Goal: Navigation & Orientation: Find specific page/section

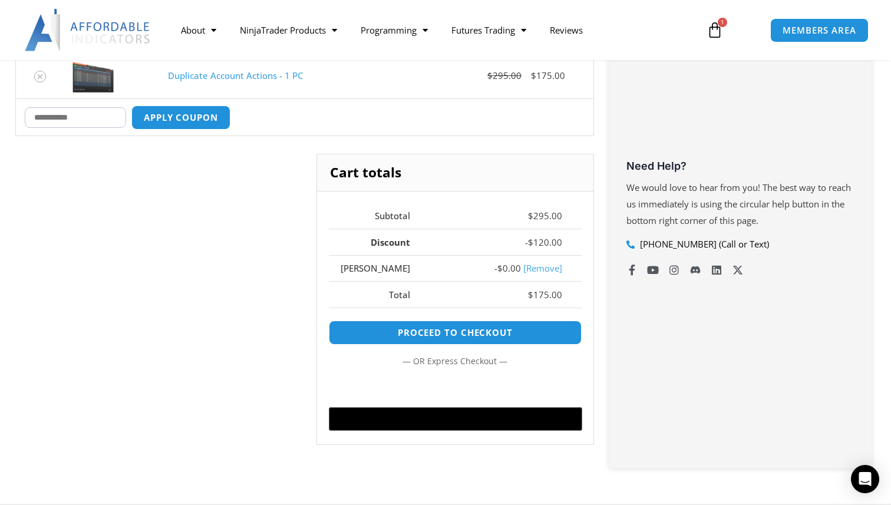
scroll to position [354, 0]
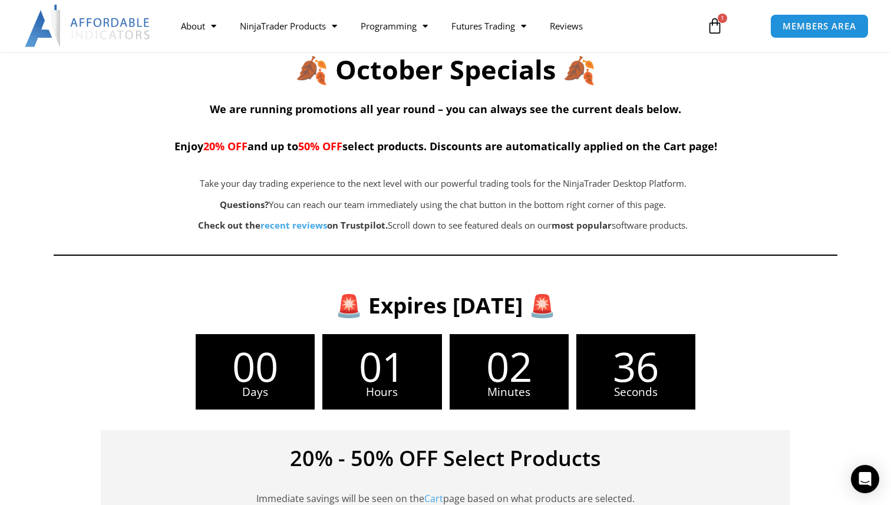
scroll to position [118, 0]
